Goal: Information Seeking & Learning: Understand process/instructions

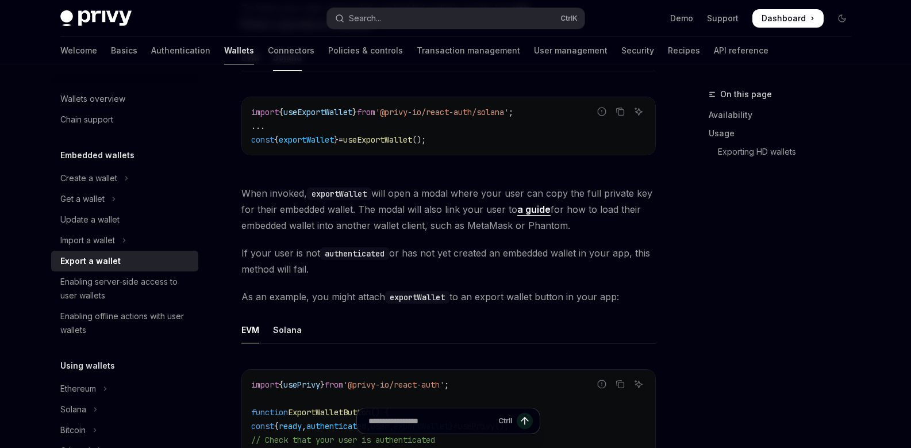
scroll to position [586, 0]
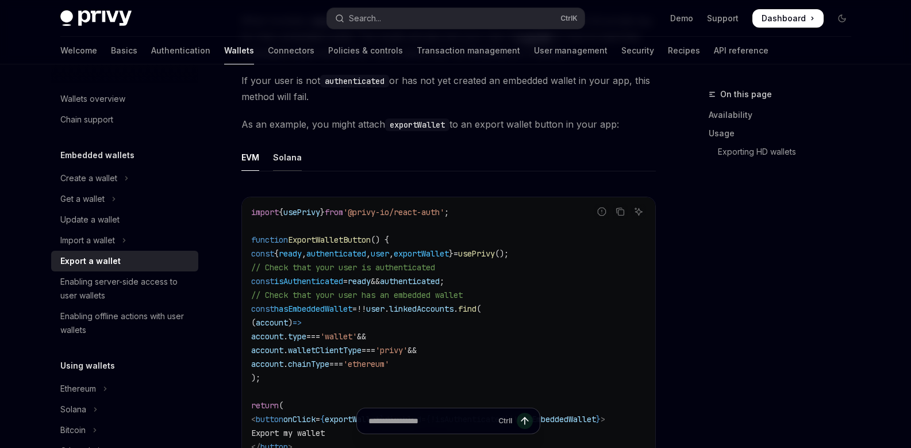
click at [288, 164] on div "Solana" at bounding box center [287, 157] width 29 height 27
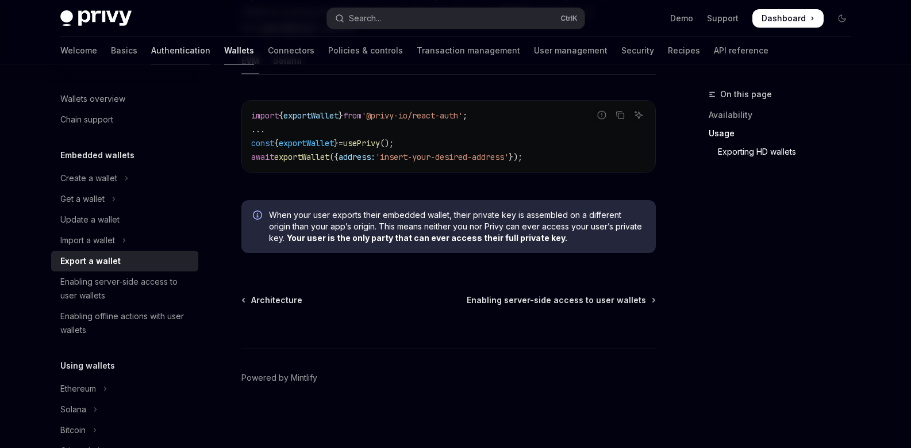
click at [154, 53] on link "Authentication" at bounding box center [180, 51] width 59 height 28
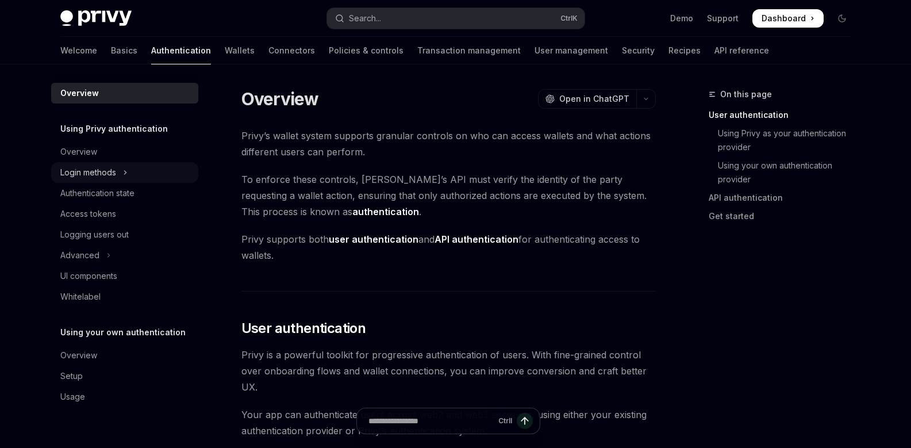
click at [131, 169] on button "Login methods" at bounding box center [124, 172] width 147 height 21
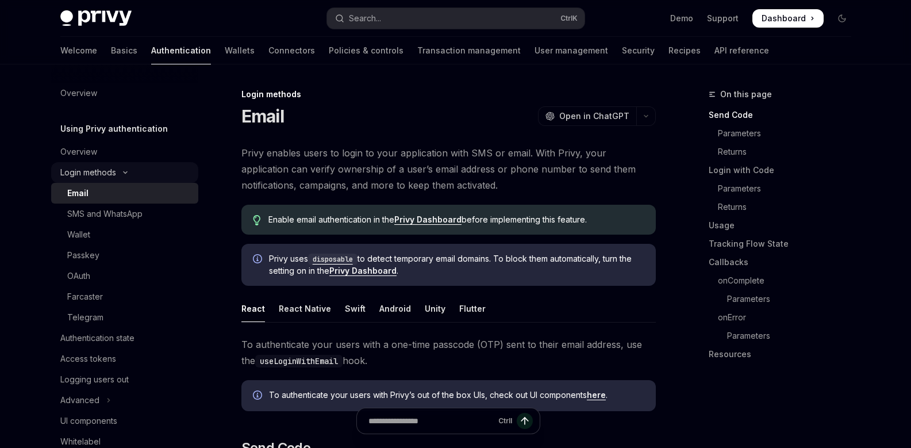
click at [131, 167] on button "Login methods" at bounding box center [124, 172] width 147 height 21
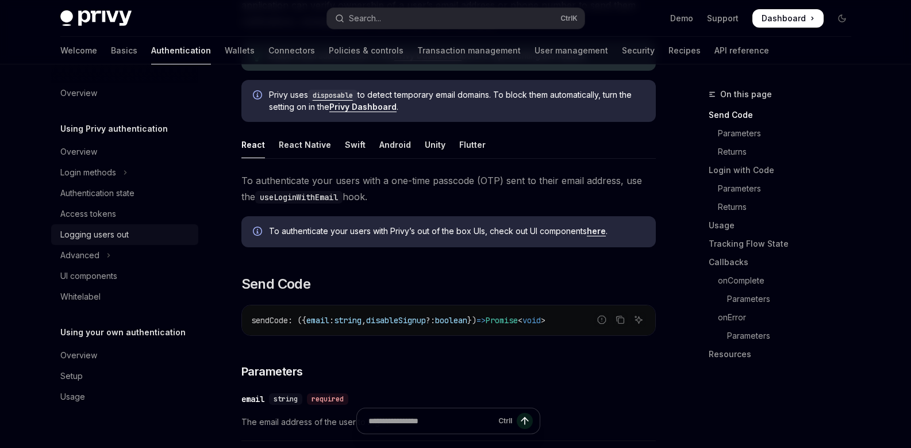
scroll to position [172, 0]
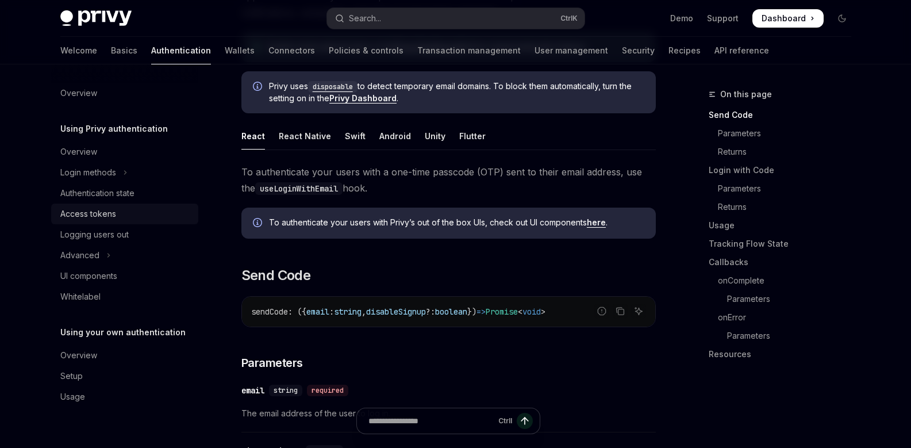
click at [109, 214] on div "Access tokens" at bounding box center [88, 214] width 56 height 14
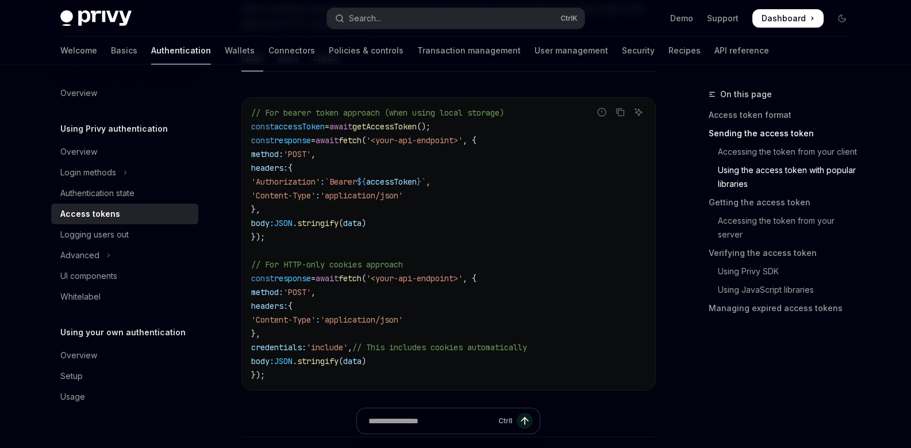
scroll to position [1150, 0]
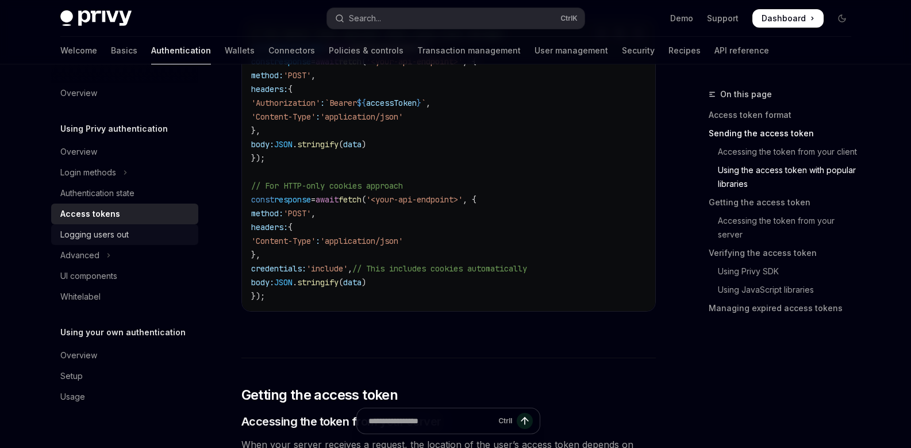
click at [151, 236] on div "Logging users out" at bounding box center [125, 235] width 131 height 14
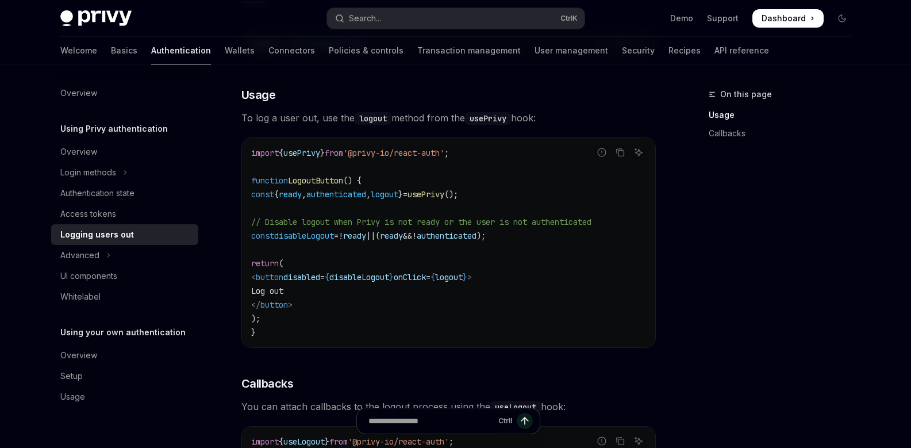
scroll to position [230, 0]
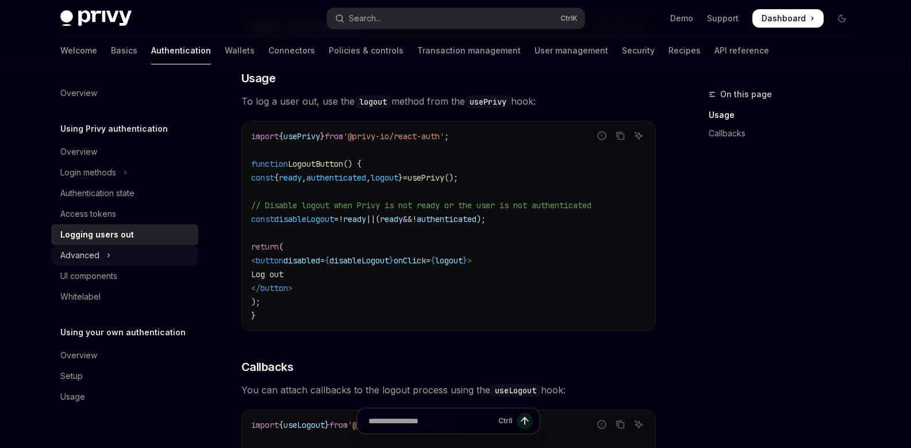
click at [105, 254] on button "Advanced" at bounding box center [124, 255] width 147 height 21
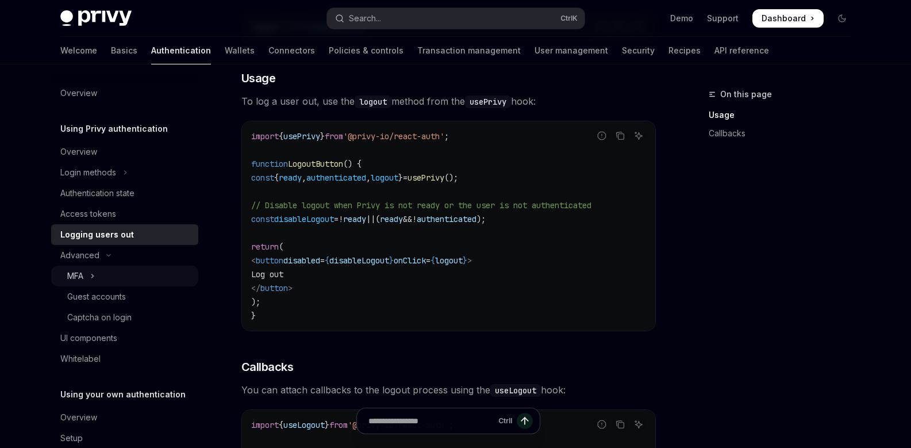
click at [85, 277] on button "MFA" at bounding box center [124, 276] width 147 height 21
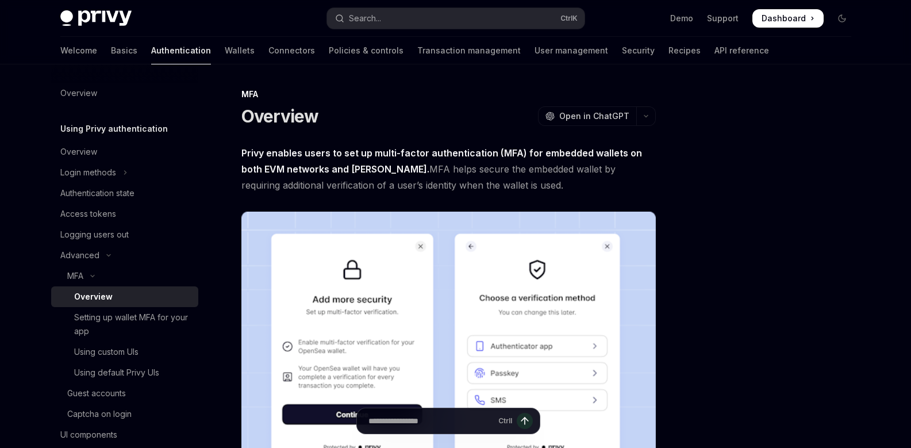
scroll to position [172, 0]
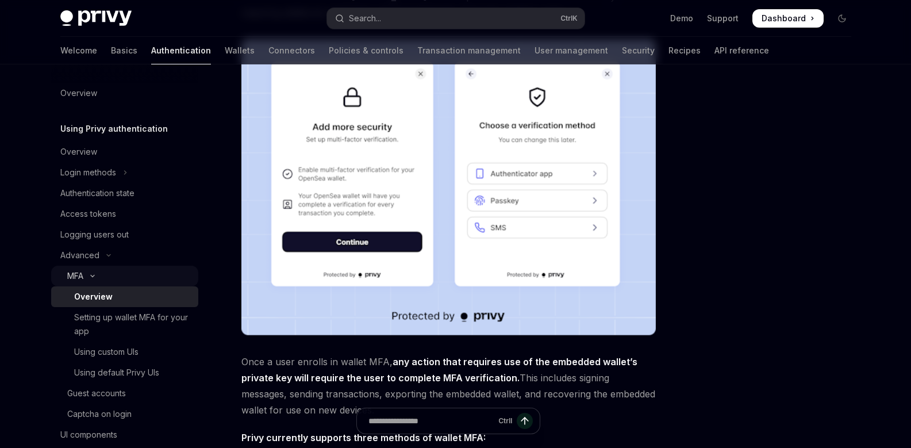
click at [87, 277] on icon "Toggle MFA section" at bounding box center [93, 276] width 14 height 5
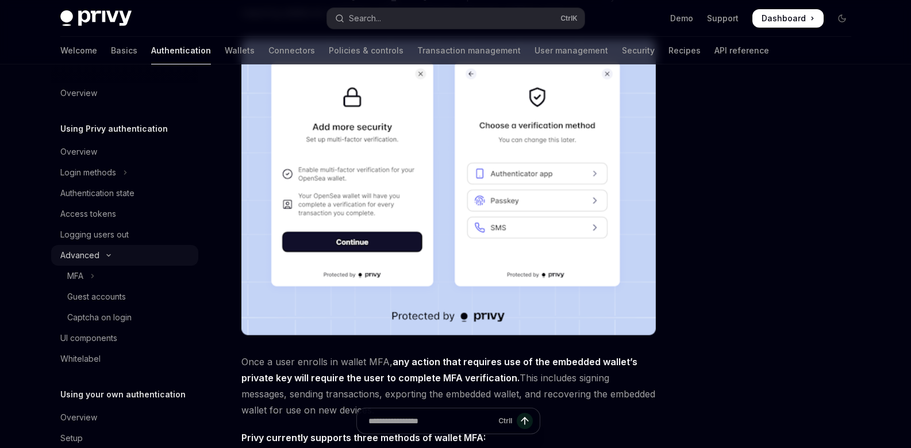
click at [116, 256] on button "Advanced" at bounding box center [124, 255] width 147 height 21
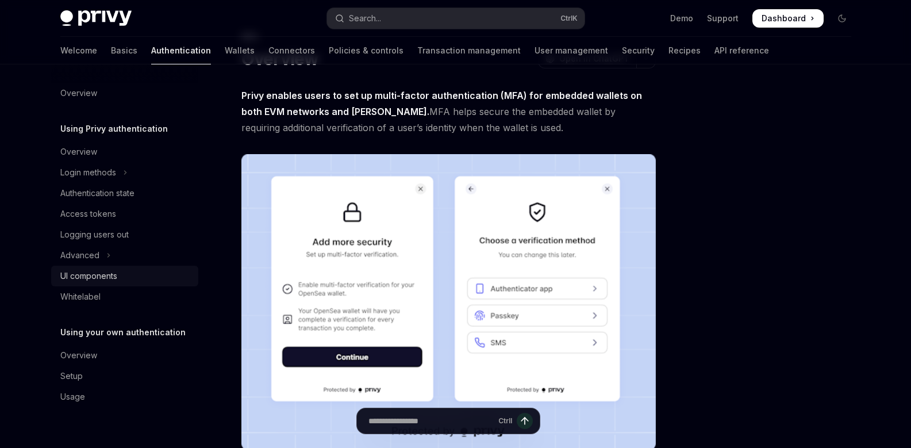
scroll to position [0, 0]
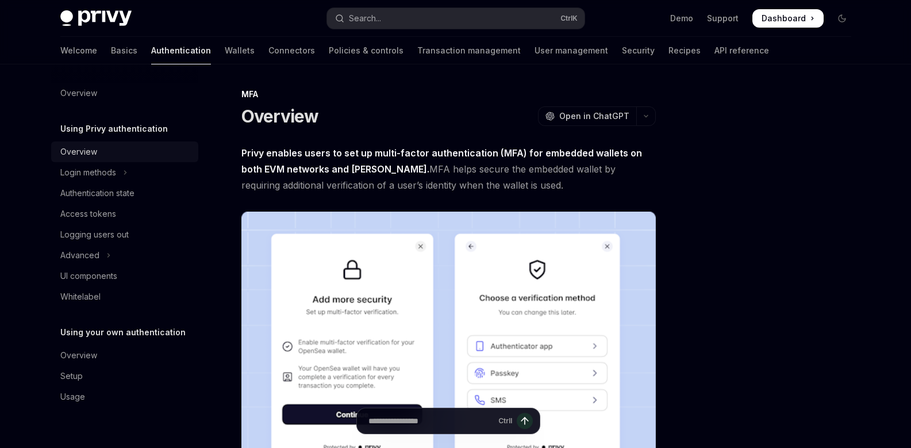
click at [93, 144] on link "Overview" at bounding box center [124, 151] width 147 height 21
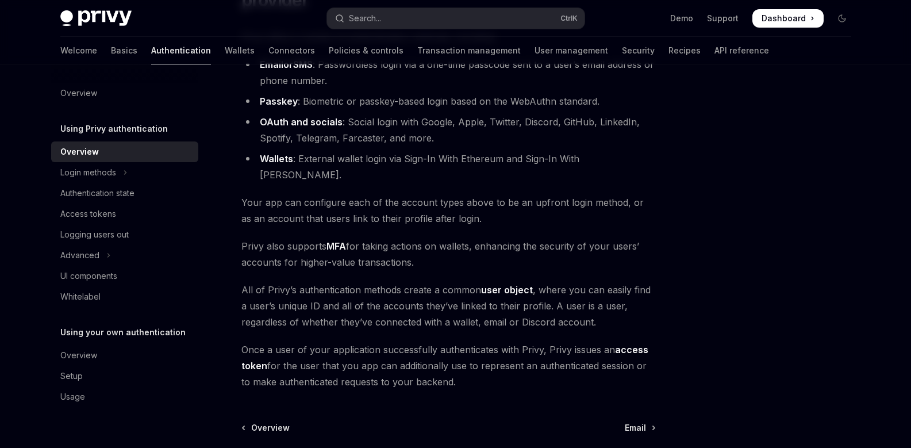
scroll to position [172, 0]
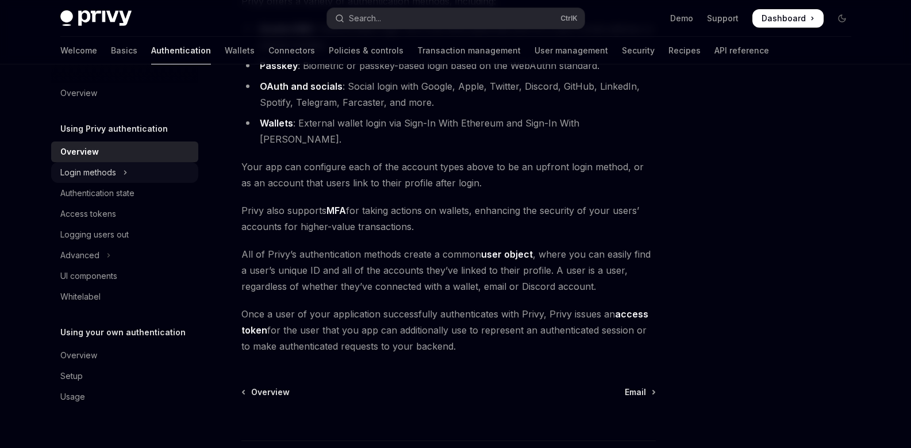
click at [117, 171] on button "Login methods" at bounding box center [124, 172] width 147 height 21
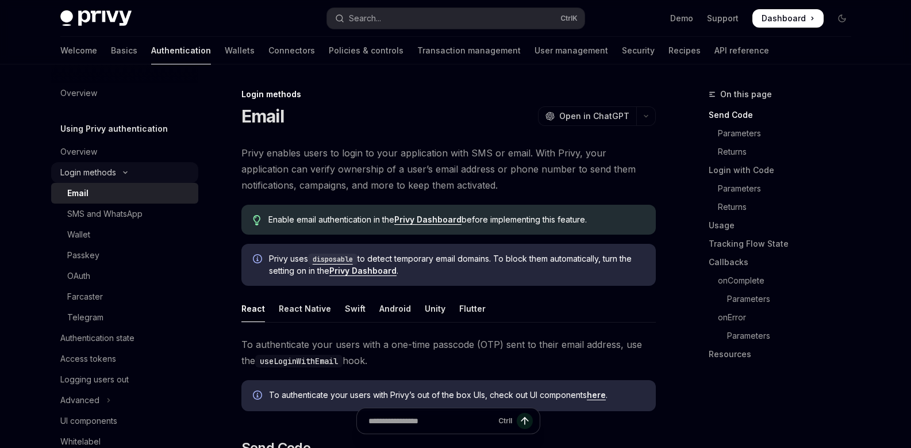
click at [117, 171] on button "Login methods" at bounding box center [124, 172] width 147 height 21
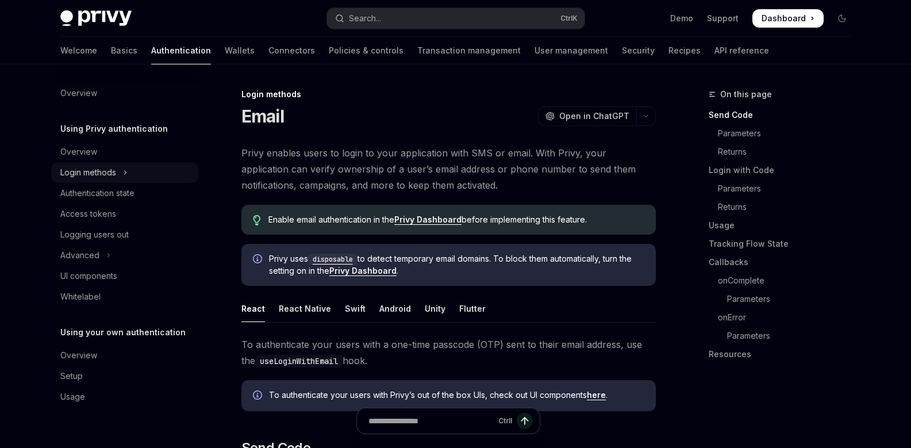
click at [117, 171] on button "Login methods" at bounding box center [124, 172] width 147 height 21
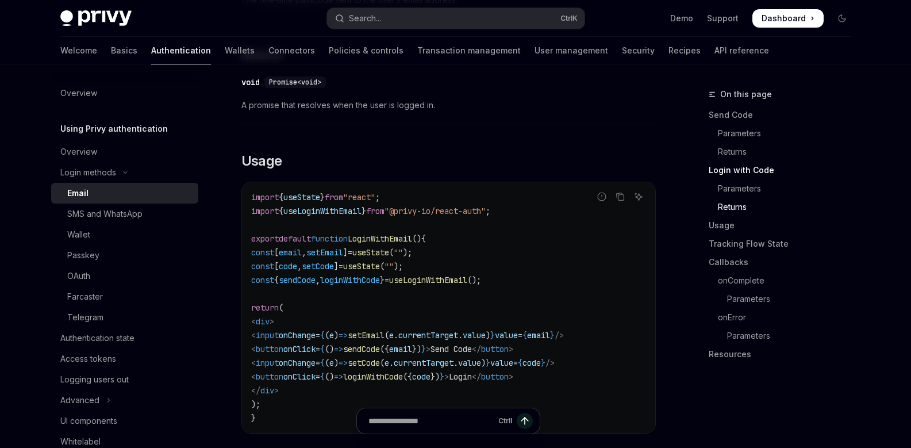
scroll to position [977, 0]
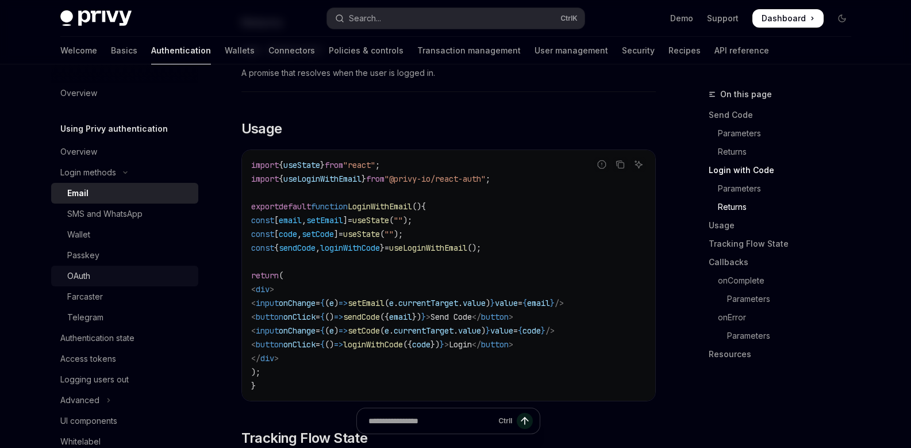
click at [109, 274] on div "OAuth" at bounding box center [129, 276] width 124 height 14
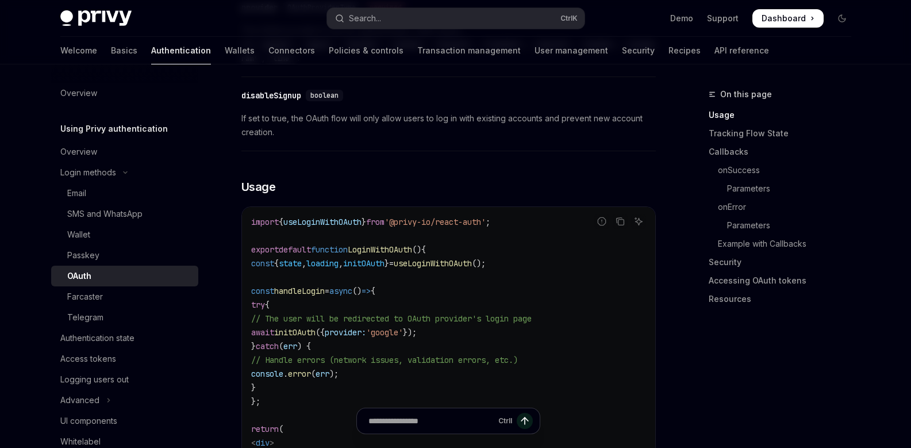
scroll to position [747, 0]
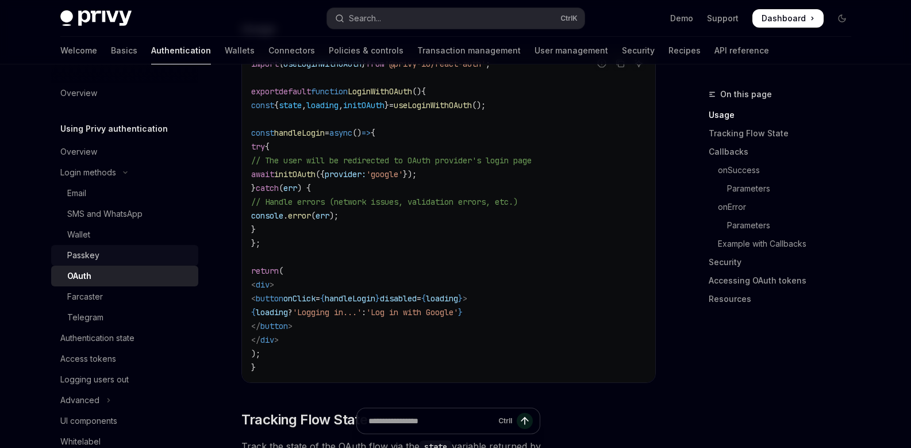
click at [108, 257] on div "Passkey" at bounding box center [129, 255] width 124 height 14
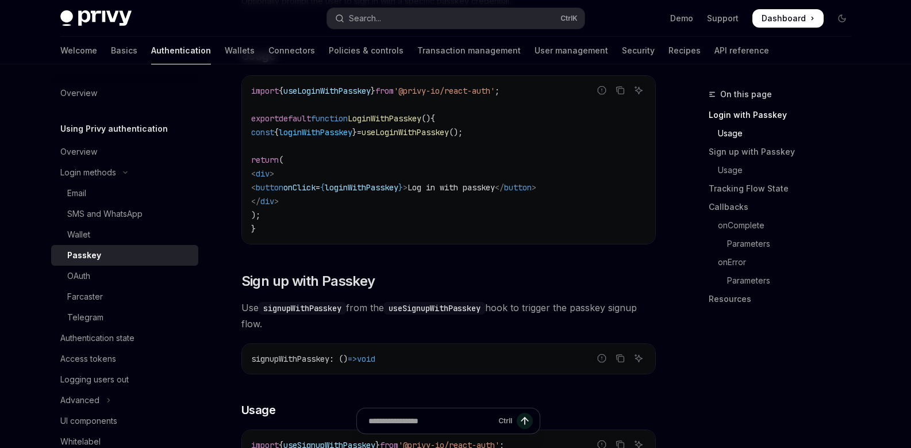
scroll to position [460, 0]
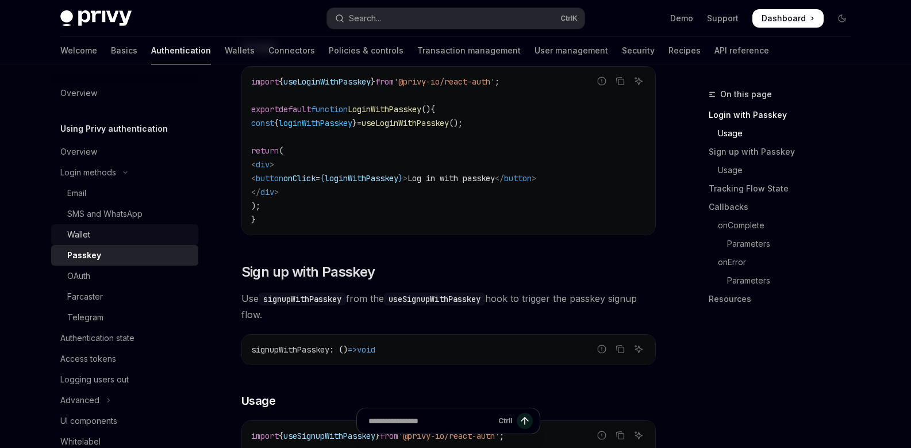
click at [83, 233] on div "Wallet" at bounding box center [78, 235] width 23 height 14
type textarea "*"
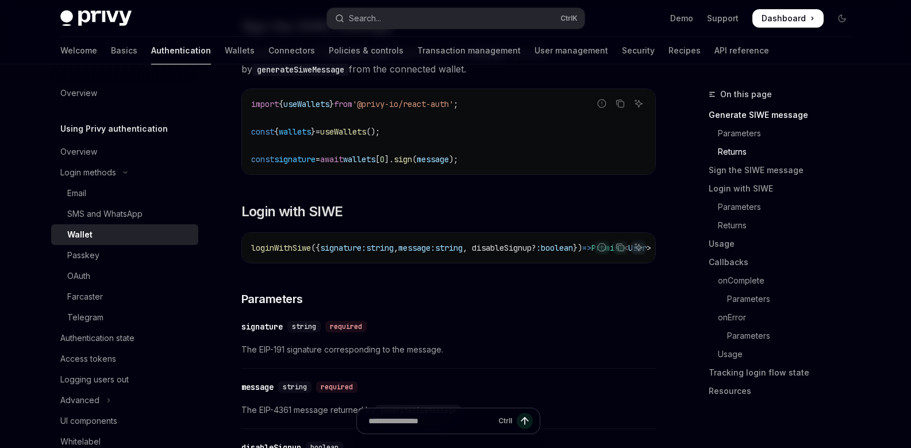
scroll to position [805, 0]
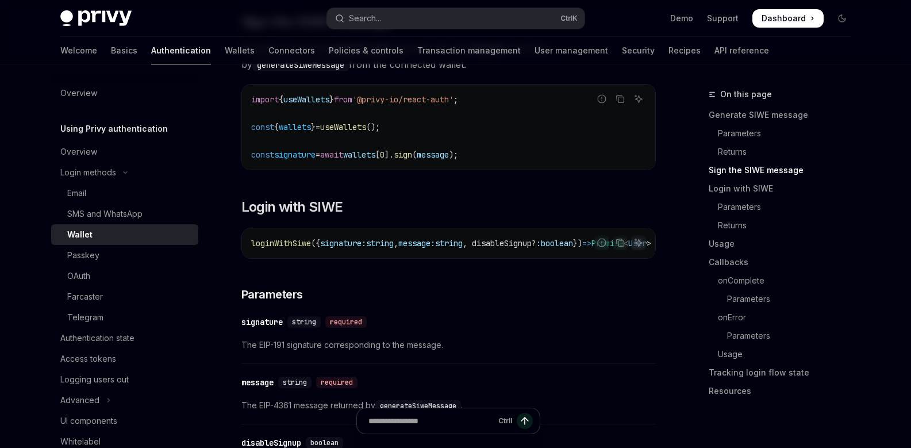
drag, startPoint x: 421, startPoint y: 261, endPoint x: 475, endPoint y: 262, distance: 54.1
click at [475, 258] on div "loginWithSiwe ({ signature: string , message: string , disableSignup? : boolean…" at bounding box center [448, 243] width 413 height 30
